Goal: Task Accomplishment & Management: Manage account settings

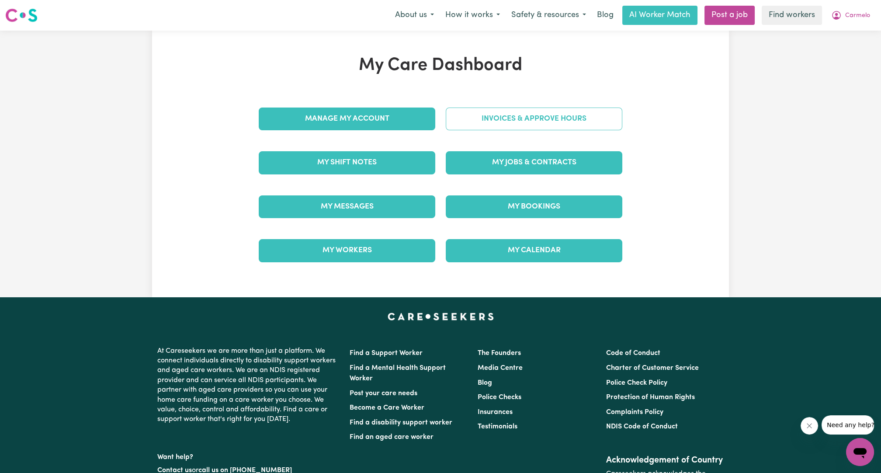
click at [550, 114] on link "Invoices & Approve Hours" at bounding box center [534, 118] width 177 height 23
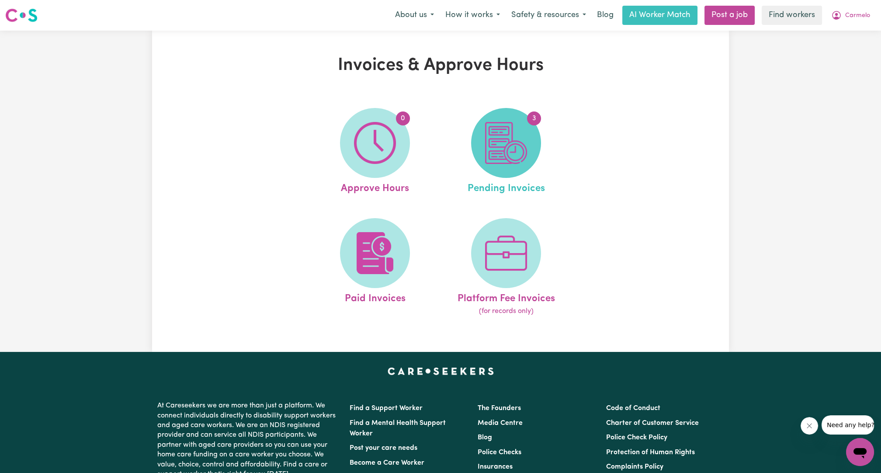
click at [522, 170] on span "3" at bounding box center [506, 143] width 70 height 70
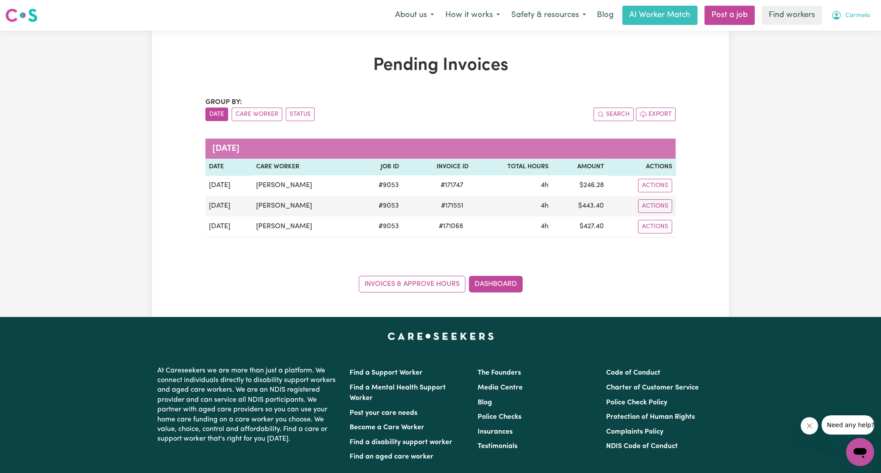
click at [847, 16] on span "Carmelo" at bounding box center [857, 16] width 25 height 10
click at [849, 28] on link "My Dashboard" at bounding box center [840, 34] width 69 height 17
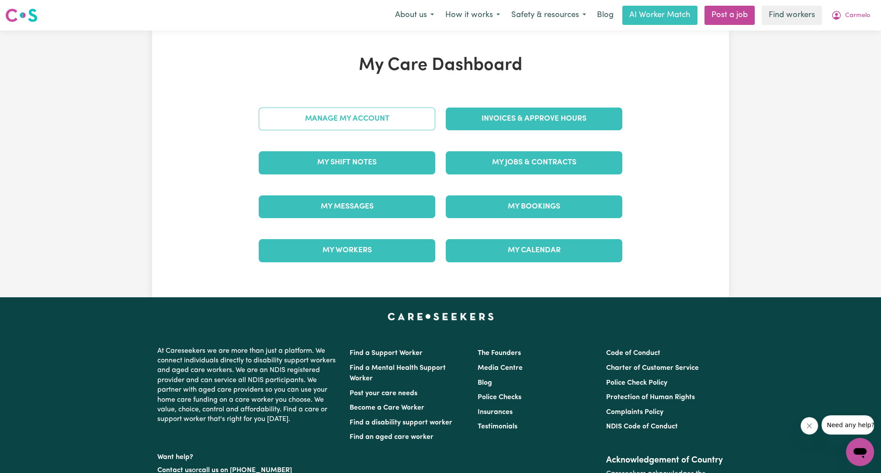
click at [376, 112] on link "Manage My Account" at bounding box center [347, 118] width 177 height 23
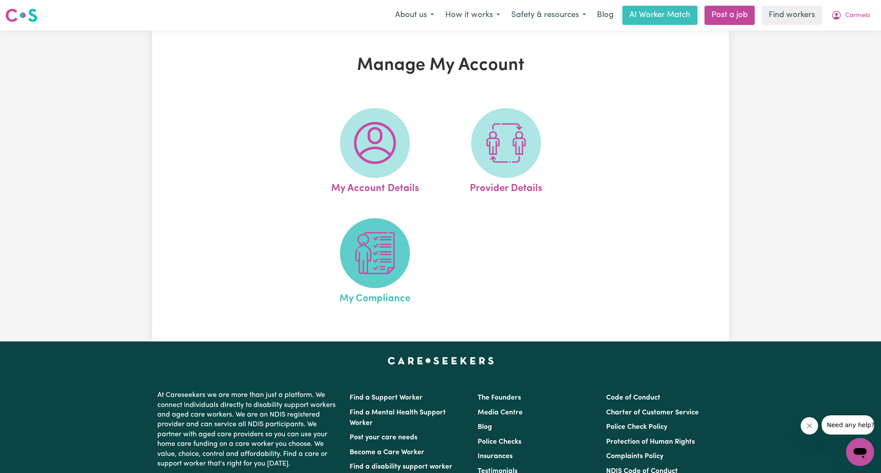
click at [369, 240] on img at bounding box center [375, 253] width 42 height 42
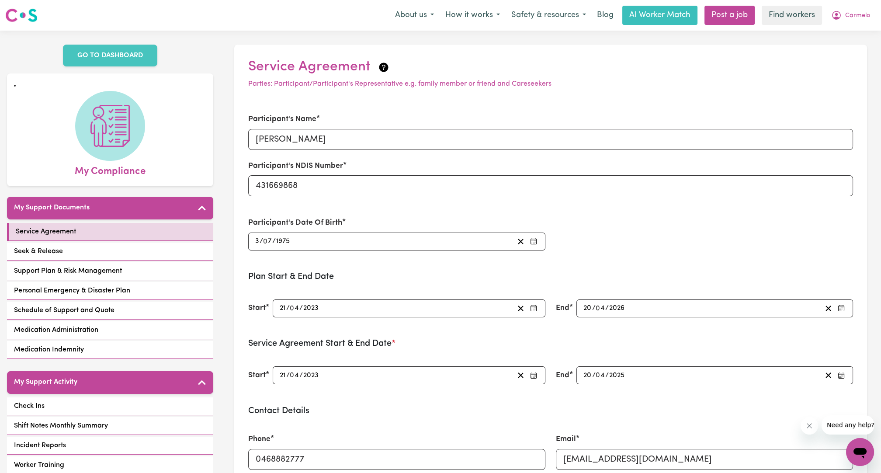
click at [90, 392] on div "My Support Activity Check Ins Shift Notes Monthly Summary Incident Reports Work…" at bounding box center [110, 443] width 206 height 144
click at [86, 400] on link "Check Ins" at bounding box center [110, 406] width 206 height 18
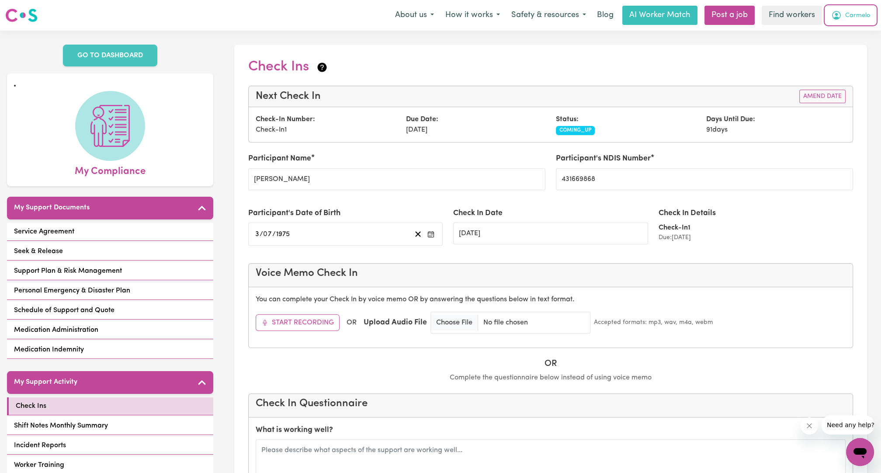
click at [857, 18] on span "Carmelo" at bounding box center [857, 16] width 25 height 10
click at [852, 46] on link "Logout" at bounding box center [840, 50] width 69 height 17
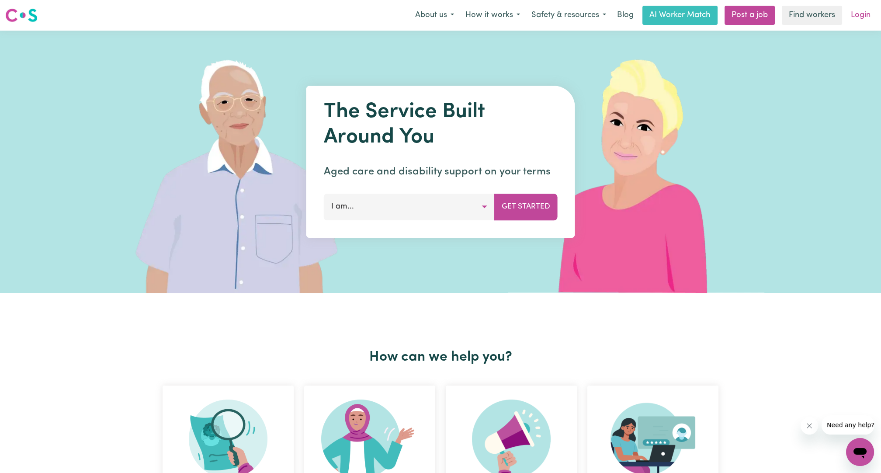
click at [870, 10] on link "Login" at bounding box center [861, 15] width 30 height 19
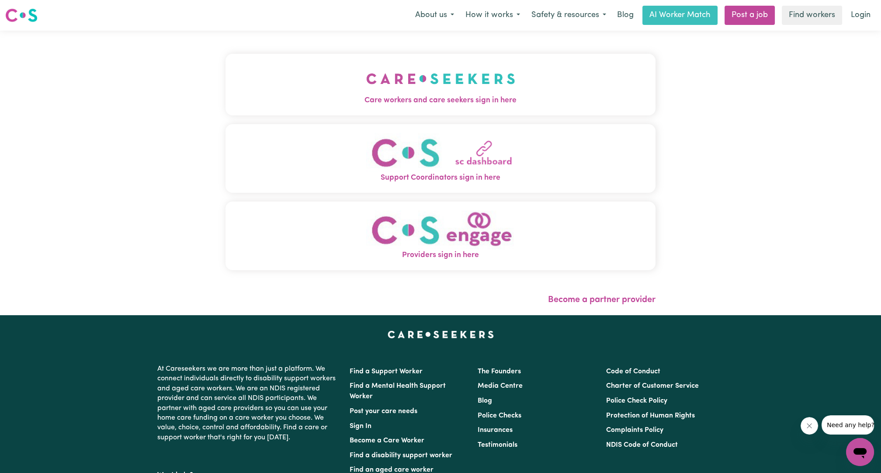
click at [464, 84] on img "Care workers and care seekers sign in here" at bounding box center [440, 78] width 149 height 32
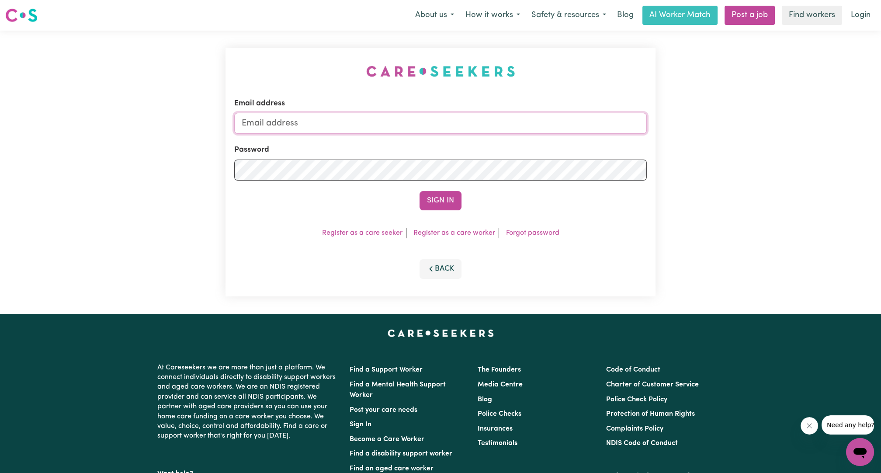
click at [426, 121] on input "Email address" at bounding box center [440, 123] width 413 height 21
drag, startPoint x: 285, startPoint y: 125, endPoint x: 485, endPoint y: 152, distance: 201.8
click at [483, 153] on form "Email address [EMAIL_ADDRESS][PERSON_NAME][DOMAIN_NAME] Password Sign In" at bounding box center [440, 154] width 413 height 112
type input "[EMAIL_ADDRESS][DOMAIN_NAME]"
click at [436, 189] on form "Email address [EMAIL_ADDRESS][DOMAIN_NAME] Password Sign In" at bounding box center [440, 154] width 413 height 112
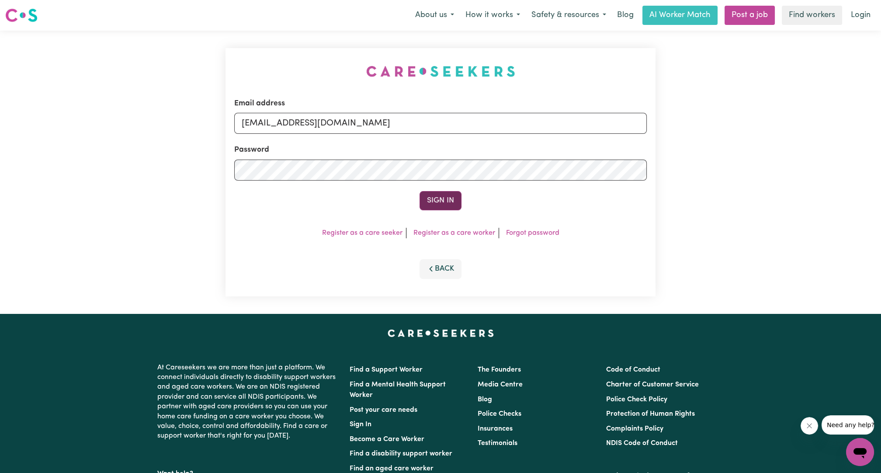
click at [447, 201] on button "Sign In" at bounding box center [440, 200] width 42 height 19
